Goal: Task Accomplishment & Management: Use online tool/utility

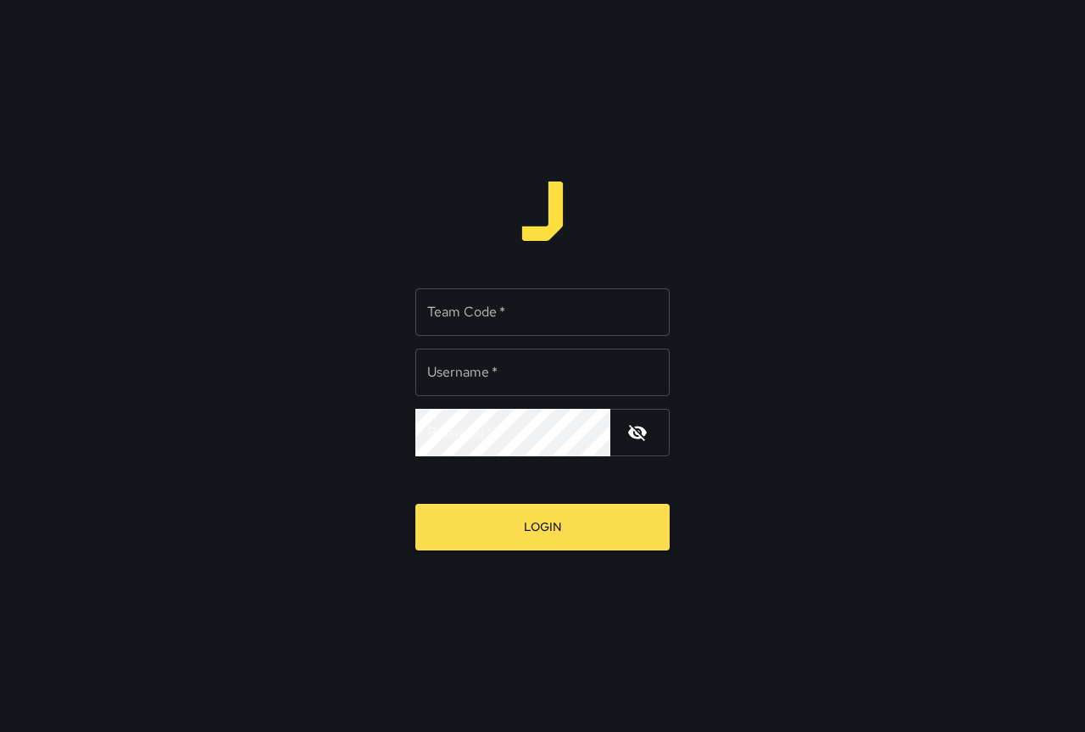
click at [483, 316] on input "Team Code   *" at bounding box center [543, 311] width 254 height 47
type input "****"
click at [502, 376] on input "Username   *" at bounding box center [543, 372] width 254 height 47
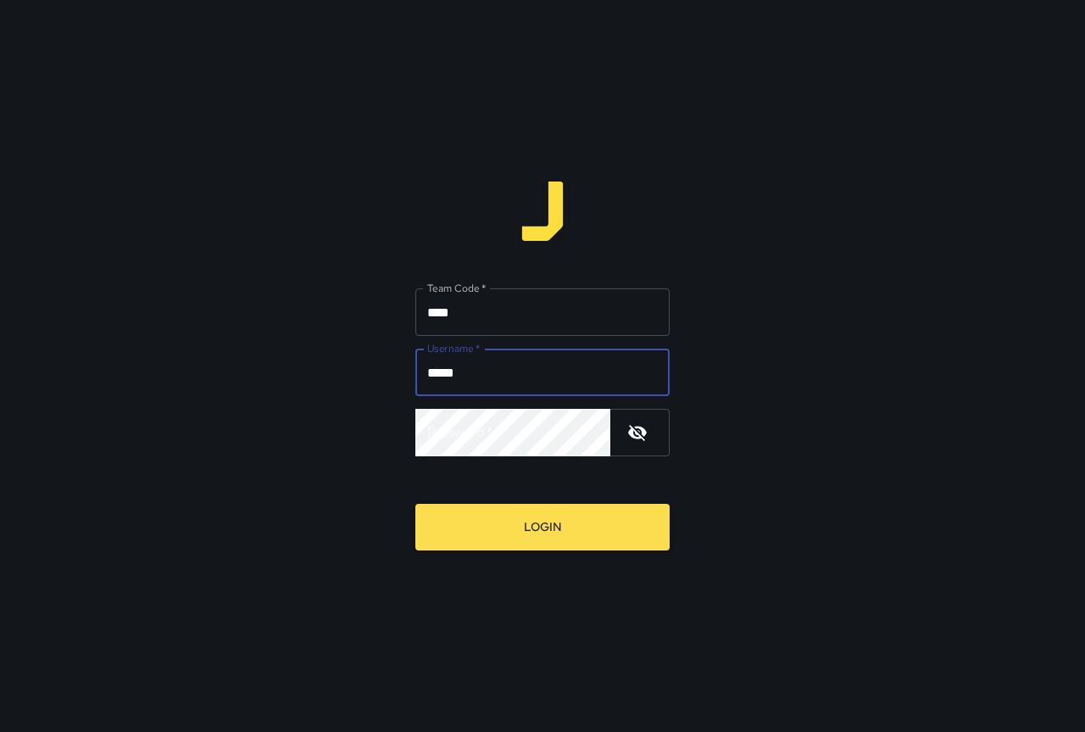
type input "*****"
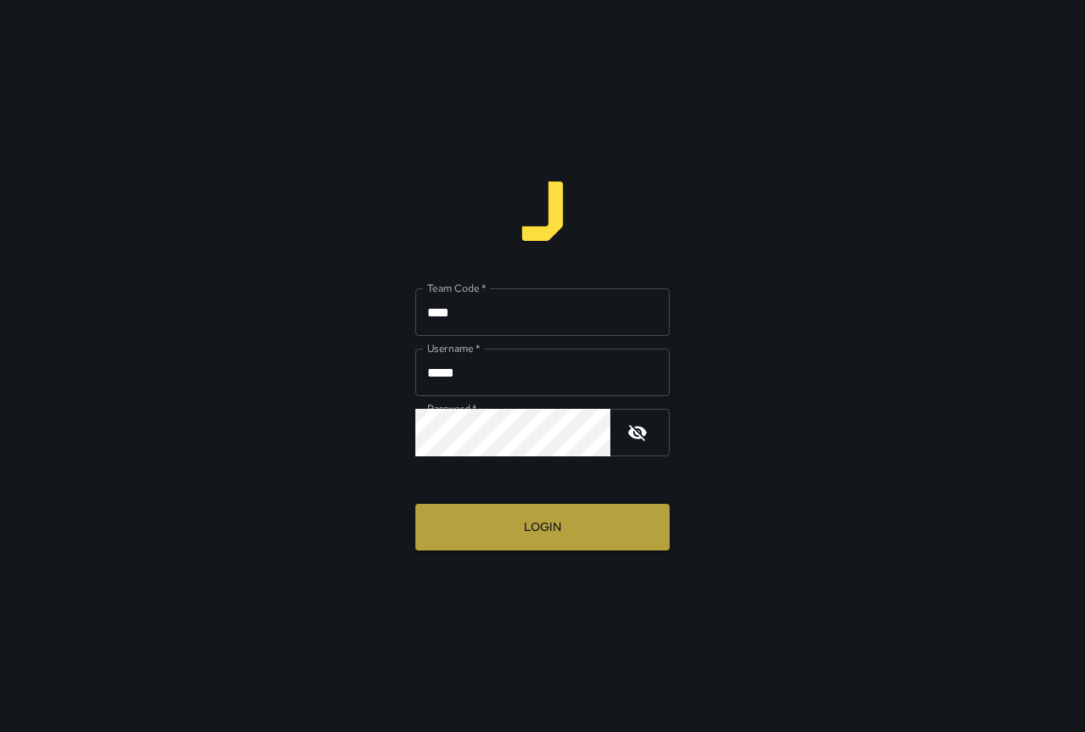
click at [544, 516] on button "Login" at bounding box center [543, 527] width 254 height 47
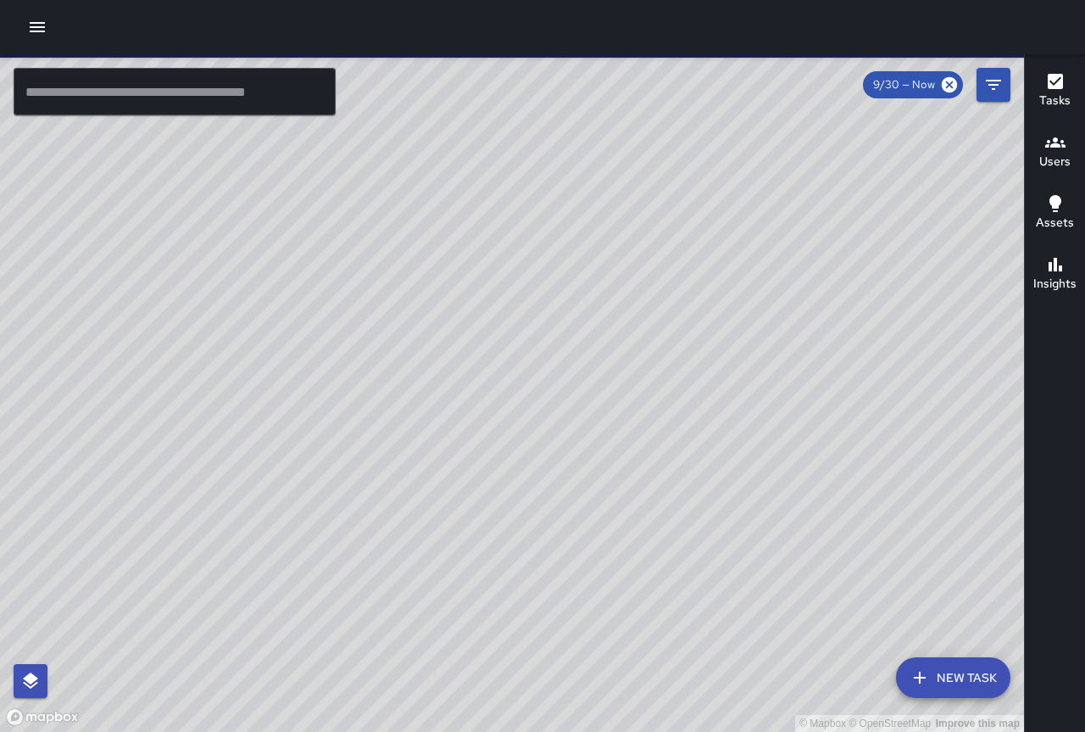
drag, startPoint x: 171, startPoint y: 428, endPoint x: 901, endPoint y: 642, distance: 760.0
click at [896, 643] on div "© Mapbox © OpenStreetMap Improve this map" at bounding box center [512, 393] width 1024 height 678
drag, startPoint x: 923, startPoint y: 508, endPoint x: 434, endPoint y: -14, distance: 715.1
click at [434, 0] on html "© Mapbox © OpenStreetMap Improve this map ​ New Task 9/30 — Now Map Layers Task…" at bounding box center [542, 366] width 1085 height 732
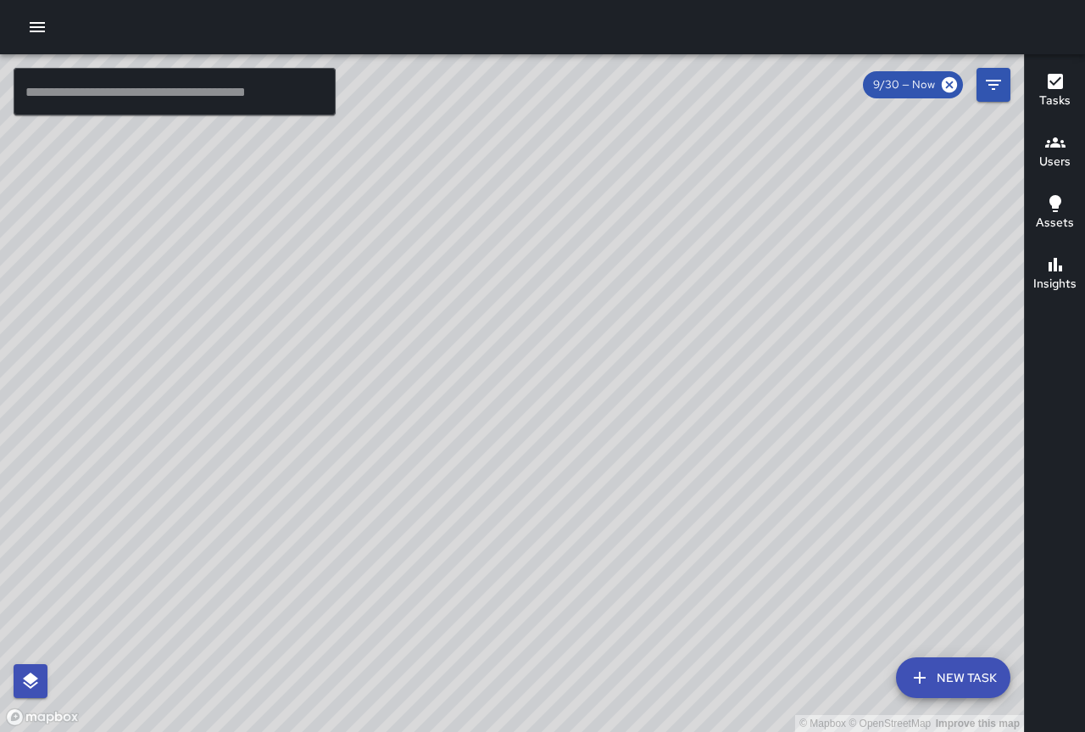
drag, startPoint x: 676, startPoint y: 365, endPoint x: 723, endPoint y: 566, distance: 206.3
click at [711, 714] on div "© Mapbox © OpenStreetMap Improve this map" at bounding box center [512, 393] width 1024 height 678
drag, startPoint x: 227, startPoint y: 423, endPoint x: 907, endPoint y: 380, distance: 681.5
click at [907, 380] on div "© Mapbox © OpenStreetMap Improve this map" at bounding box center [512, 393] width 1024 height 678
drag, startPoint x: 710, startPoint y: 580, endPoint x: 797, endPoint y: 76, distance: 511.2
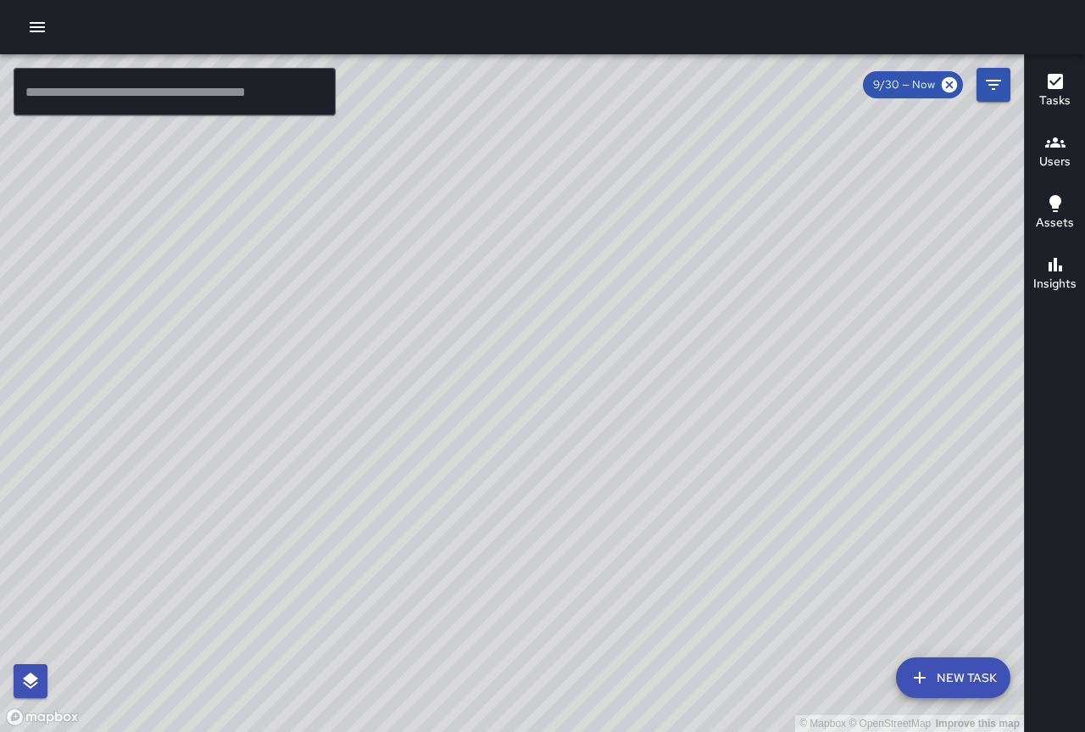
click at [797, 76] on div "© Mapbox © OpenStreetMap Improve this map" at bounding box center [512, 393] width 1024 height 678
drag, startPoint x: 784, startPoint y: 309, endPoint x: 649, endPoint y: 482, distance: 219.3
click at [649, 484] on div "© Mapbox © OpenStreetMap Improve this map" at bounding box center [512, 393] width 1024 height 678
drag, startPoint x: 778, startPoint y: 454, endPoint x: 550, endPoint y: 218, distance: 327.5
click at [552, 220] on div "© Mapbox © OpenStreetMap Improve this map" at bounding box center [512, 393] width 1024 height 678
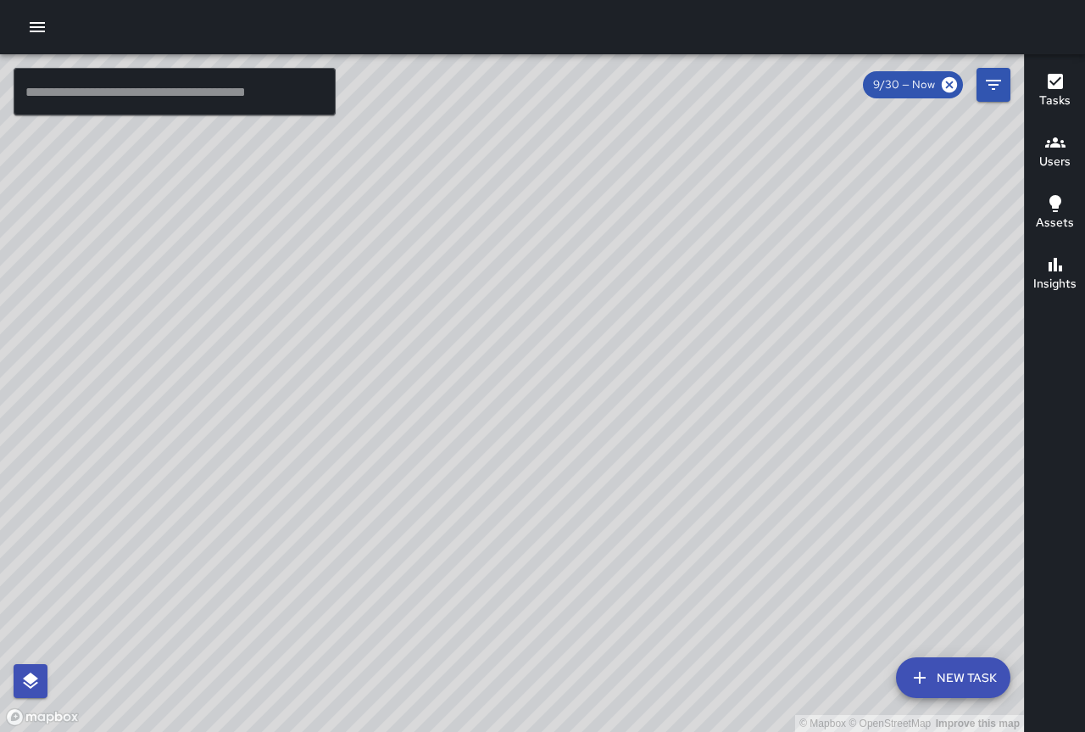
drag, startPoint x: 746, startPoint y: 276, endPoint x: 686, endPoint y: 404, distance: 142.3
click at [686, 404] on div "© Mapbox © OpenStreetMap Improve this map" at bounding box center [512, 393] width 1024 height 678
drag, startPoint x: 845, startPoint y: 245, endPoint x: 829, endPoint y: 426, distance: 181.3
click at [829, 431] on div "© Mapbox © OpenStreetMap Improve this map" at bounding box center [512, 393] width 1024 height 678
drag, startPoint x: 790, startPoint y: 345, endPoint x: 544, endPoint y: 299, distance: 251.0
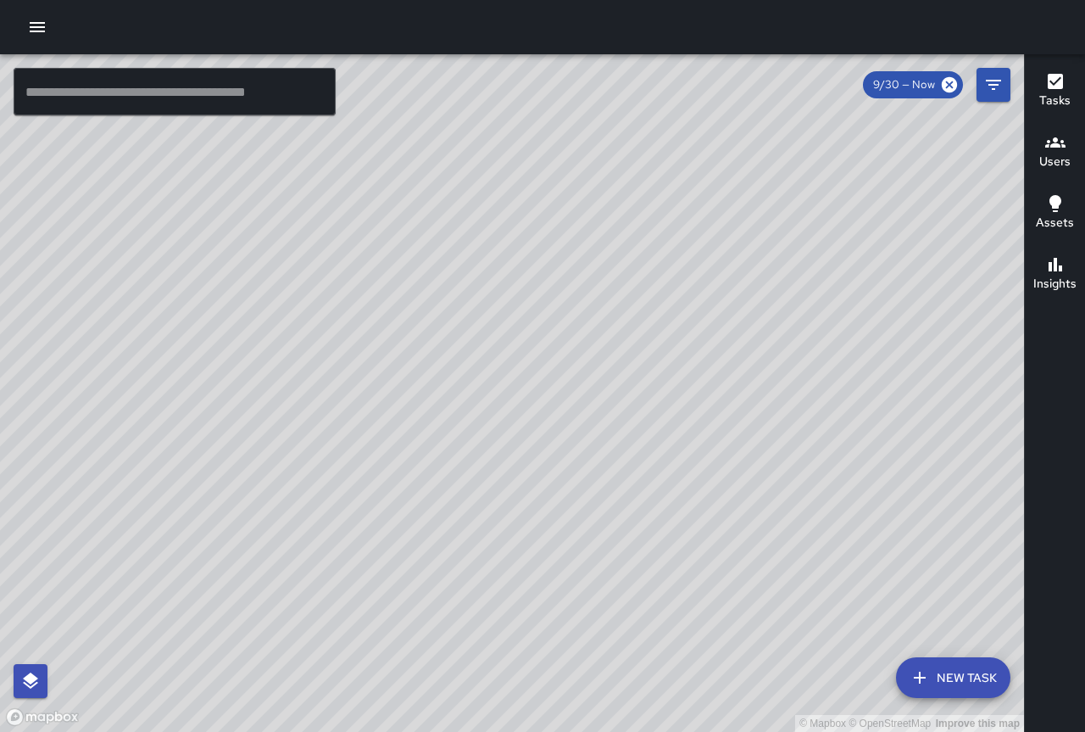
click at [544, 299] on div "© Mapbox © OpenStreetMap Improve this map" at bounding box center [512, 393] width 1024 height 678
drag, startPoint x: 734, startPoint y: 533, endPoint x: 575, endPoint y: 220, distance: 351.2
click at [567, 158] on div "© Mapbox © OpenStreetMap Improve this map" at bounding box center [512, 393] width 1024 height 678
drag, startPoint x: 376, startPoint y: 193, endPoint x: 432, endPoint y: 278, distance: 101.6
click at [432, 278] on div "© Mapbox © OpenStreetMap Improve this map ​ New Task 9/30 — Now Map Layers Task…" at bounding box center [542, 366] width 1085 height 732
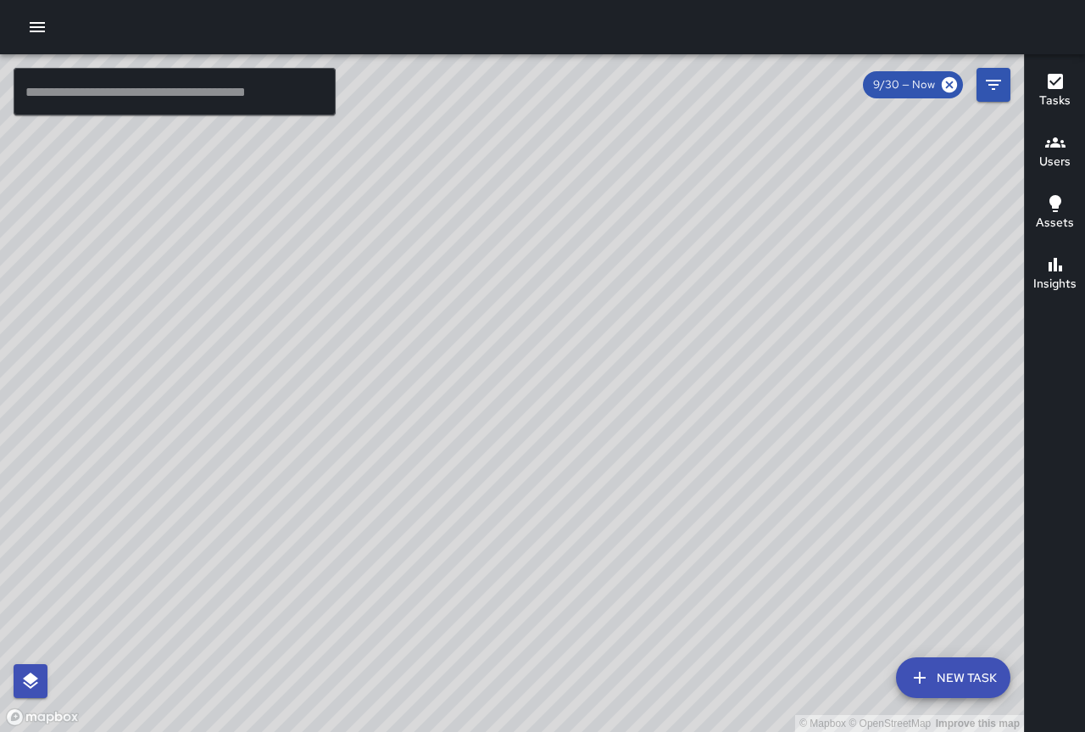
drag, startPoint x: 437, startPoint y: 265, endPoint x: 690, endPoint y: 721, distance: 521.2
click at [692, 731] on html "© Mapbox © OpenStreetMap Improve this map ​ New Task 9/30 — Now Map Layers Task…" at bounding box center [542, 366] width 1085 height 732
drag, startPoint x: 643, startPoint y: 431, endPoint x: 918, endPoint y: 242, distance: 334.2
click at [932, 233] on div "© Mapbox © OpenStreetMap Improve this map" at bounding box center [512, 393] width 1024 height 678
drag, startPoint x: 463, startPoint y: 435, endPoint x: 1074, endPoint y: 361, distance: 615.8
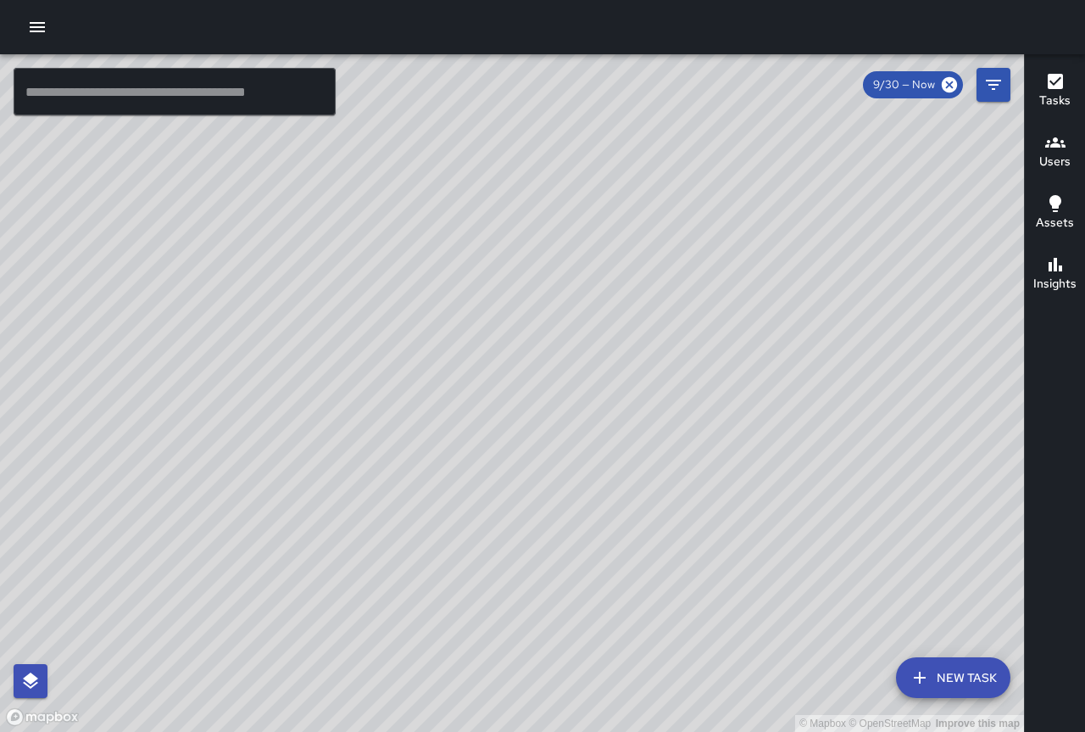
click at [1073, 361] on div "© Mapbox © OpenStreetMap Improve this map ​ New Task 9/30 — Now Map Layers Task…" at bounding box center [542, 393] width 1085 height 678
drag, startPoint x: 463, startPoint y: 158, endPoint x: 899, endPoint y: 765, distance: 747.4
click at [899, 731] on html "© Mapbox © OpenStreetMap Improve this map ​ New Task 9/30 — Now Map Layers Task…" at bounding box center [542, 366] width 1085 height 732
drag, startPoint x: 869, startPoint y: 638, endPoint x: 868, endPoint y: 494, distance: 143.3
click at [871, 494] on div "© Mapbox © OpenStreetMap Improve this map" at bounding box center [512, 393] width 1024 height 678
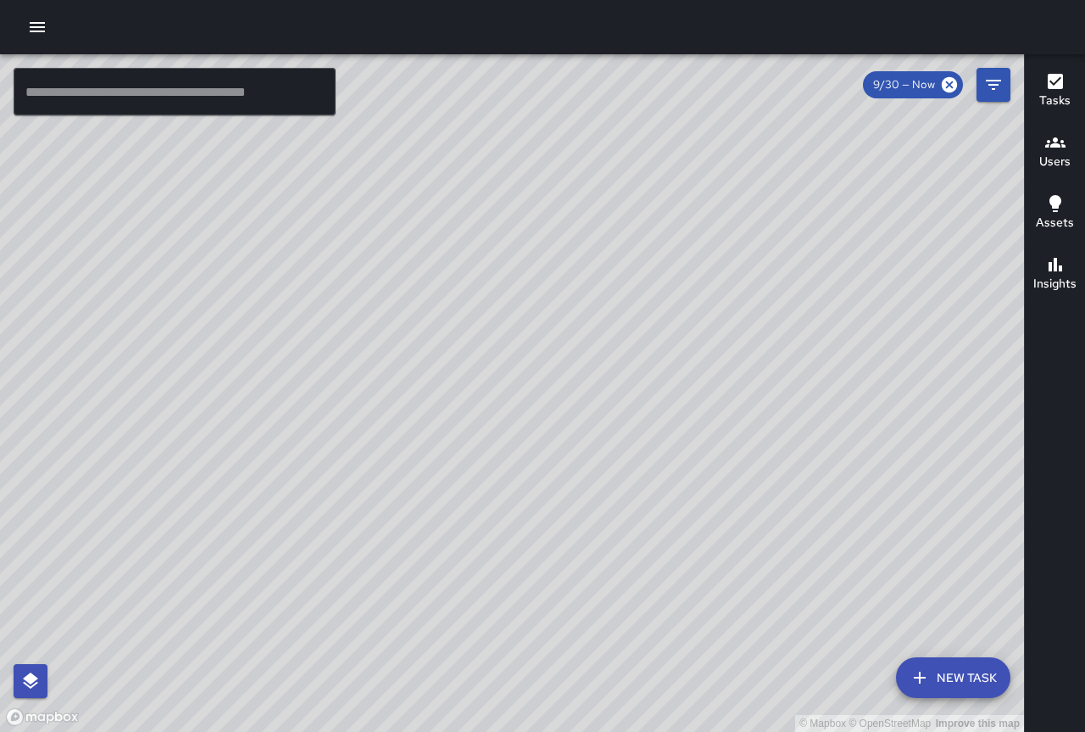
drag, startPoint x: 756, startPoint y: 460, endPoint x: 626, endPoint y: 162, distance: 324.7
click at [628, 162] on div "© Mapbox © OpenStreetMap Improve this map" at bounding box center [512, 393] width 1024 height 678
